Goal: Check status: Check status

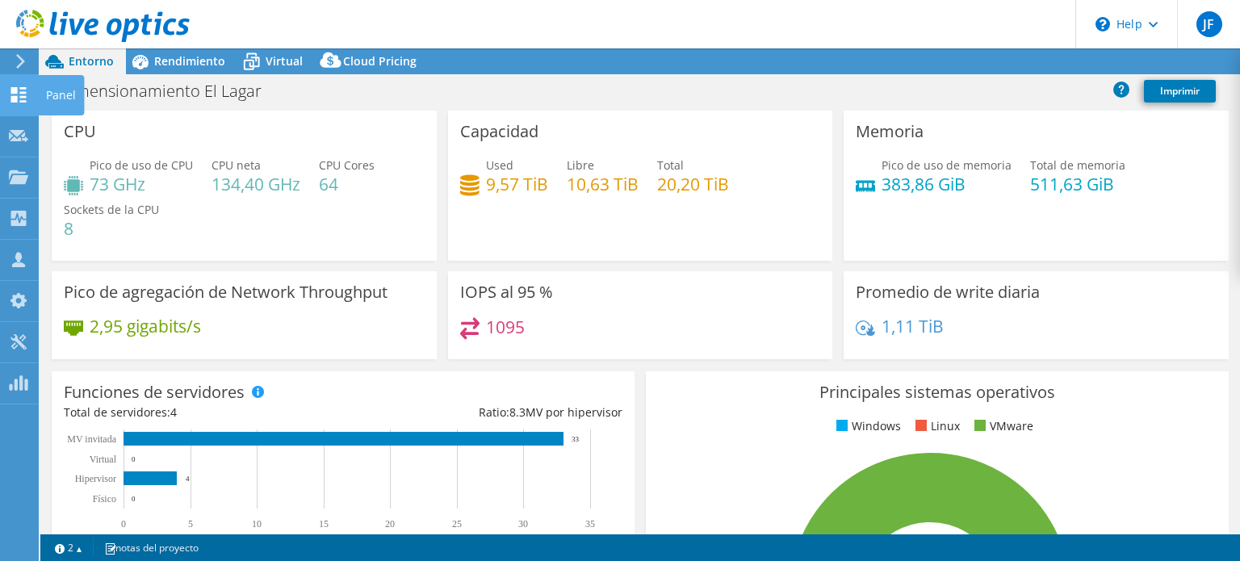
click at [13, 92] on use at bounding box center [18, 94] width 15 height 15
select select "USD"
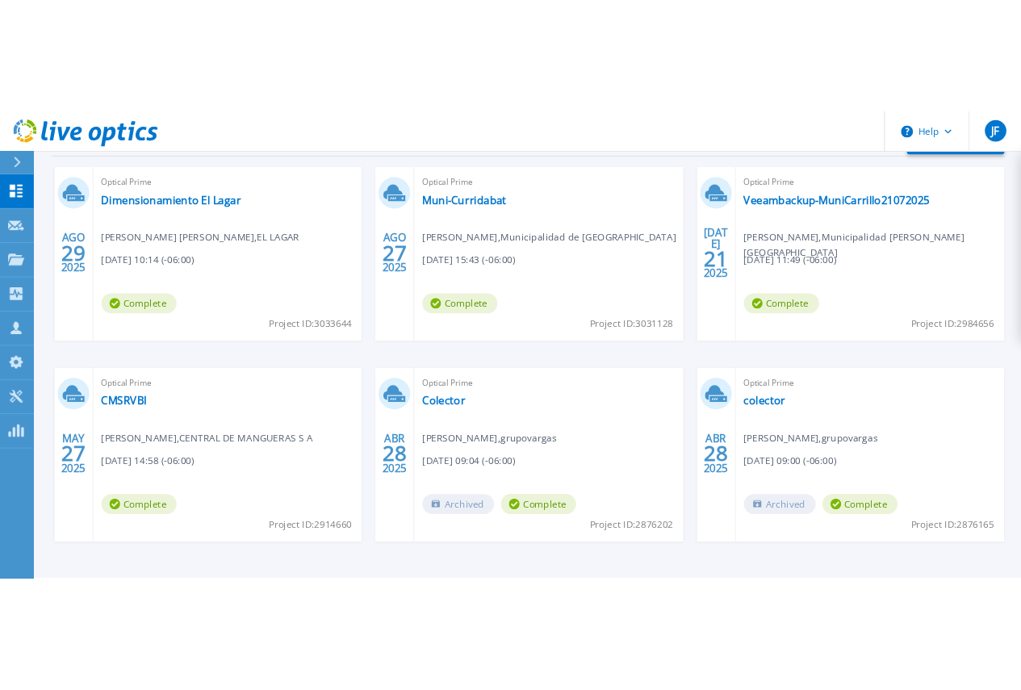
scroll to position [323, 0]
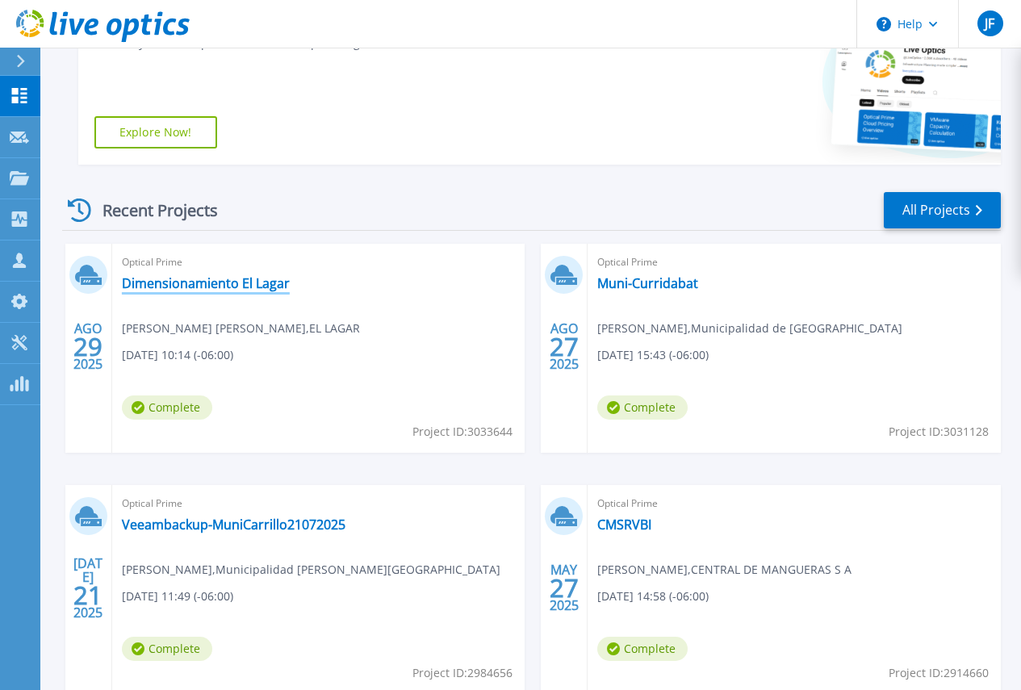
click at [201, 286] on link "Dimensionamiento El Lagar" at bounding box center [206, 283] width 168 height 16
